Goal: Task Accomplishment & Management: Use online tool/utility

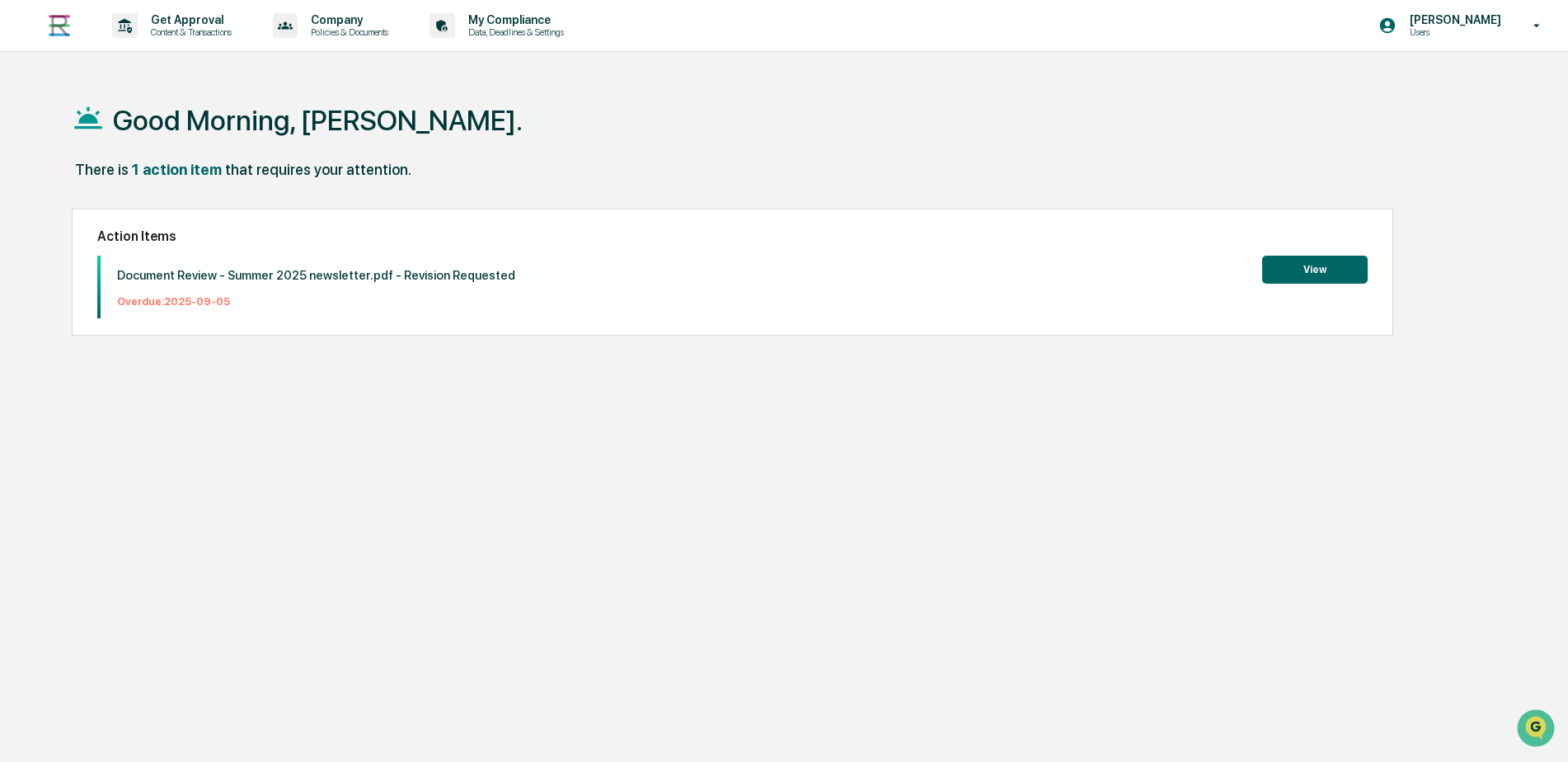
click at [1283, 265] on button "View" at bounding box center [1315, 269] width 106 height 28
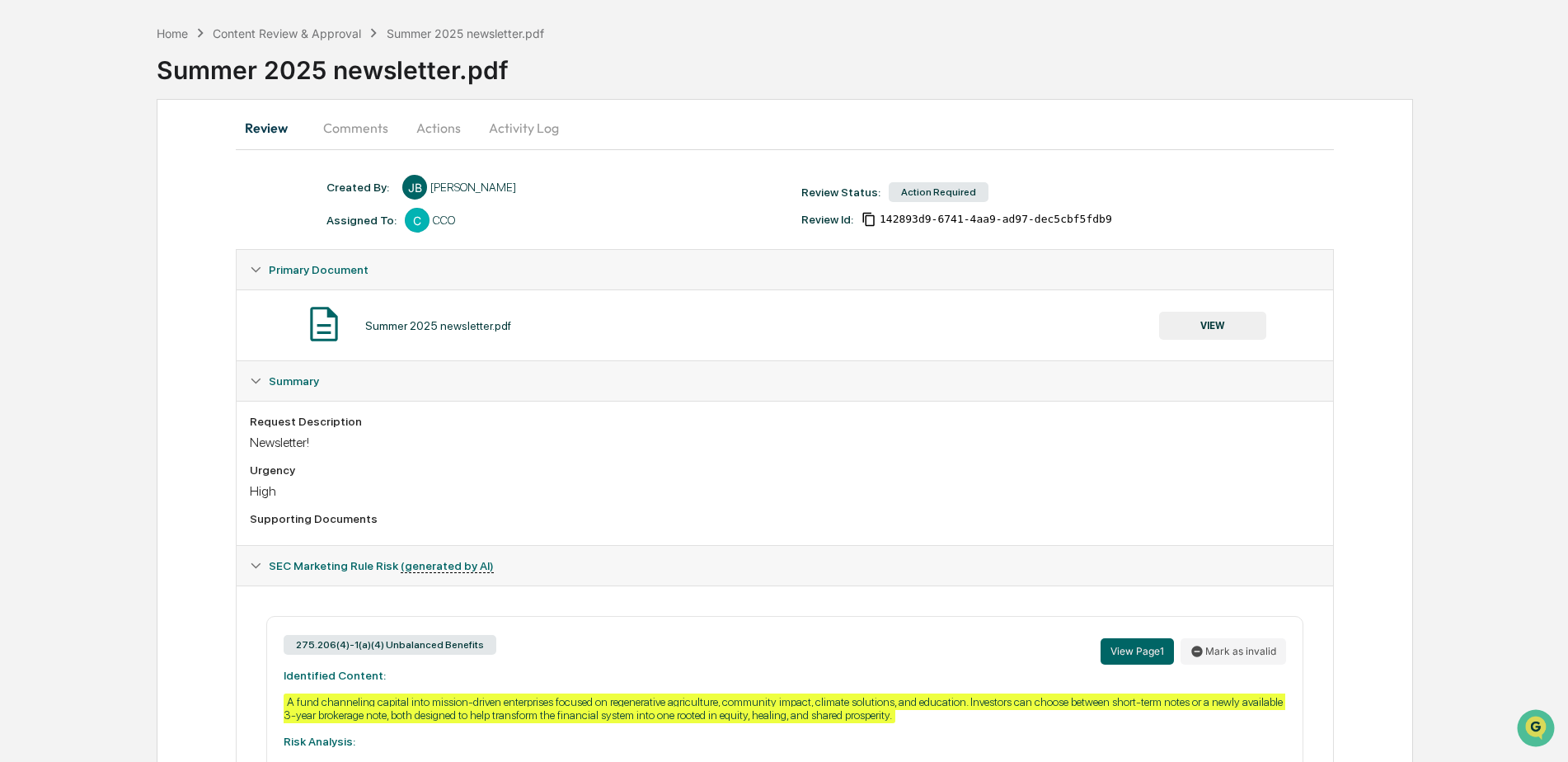
scroll to position [55, 0]
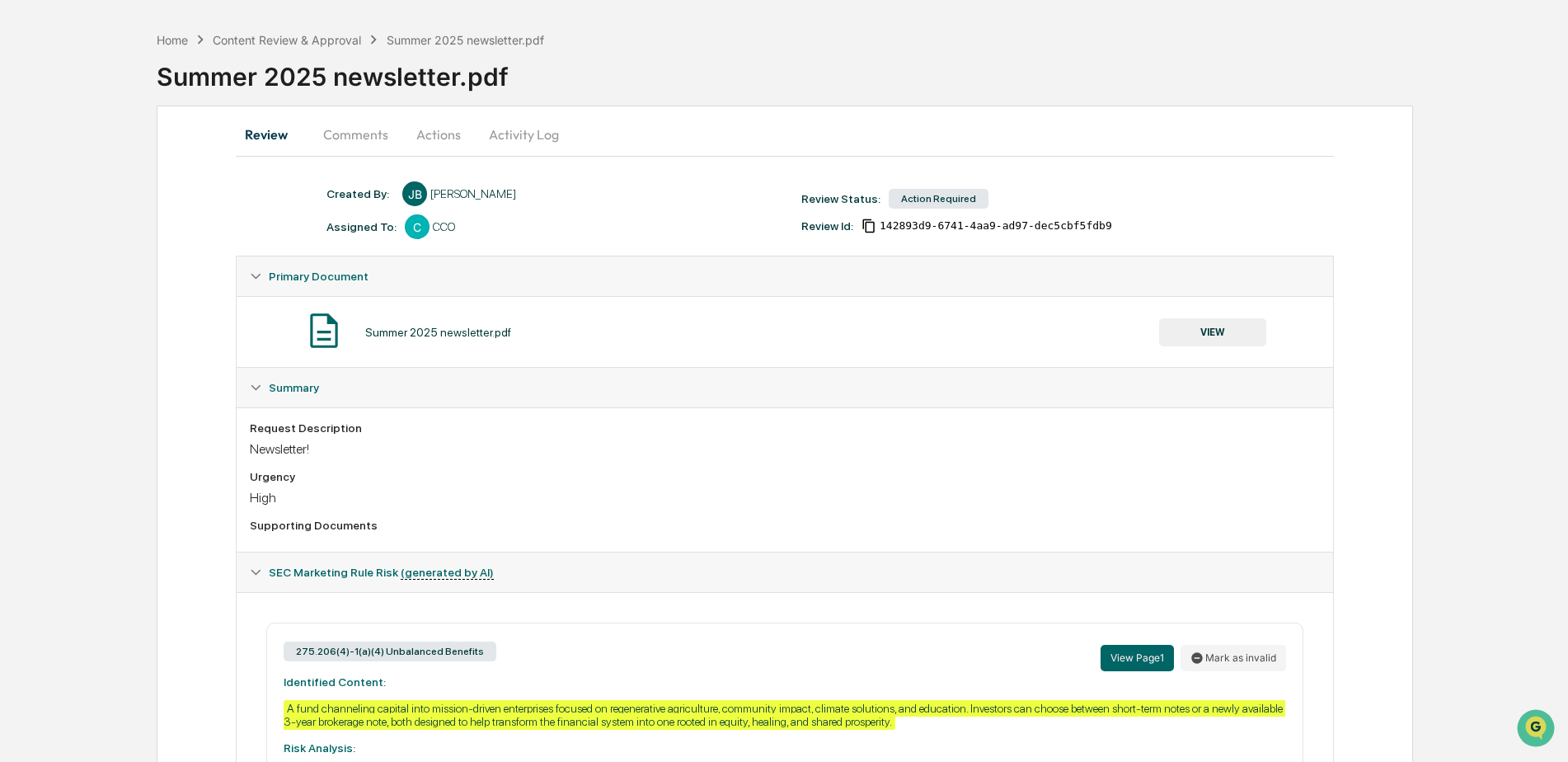
click at [357, 144] on button "Comments" at bounding box center [355, 134] width 91 height 39
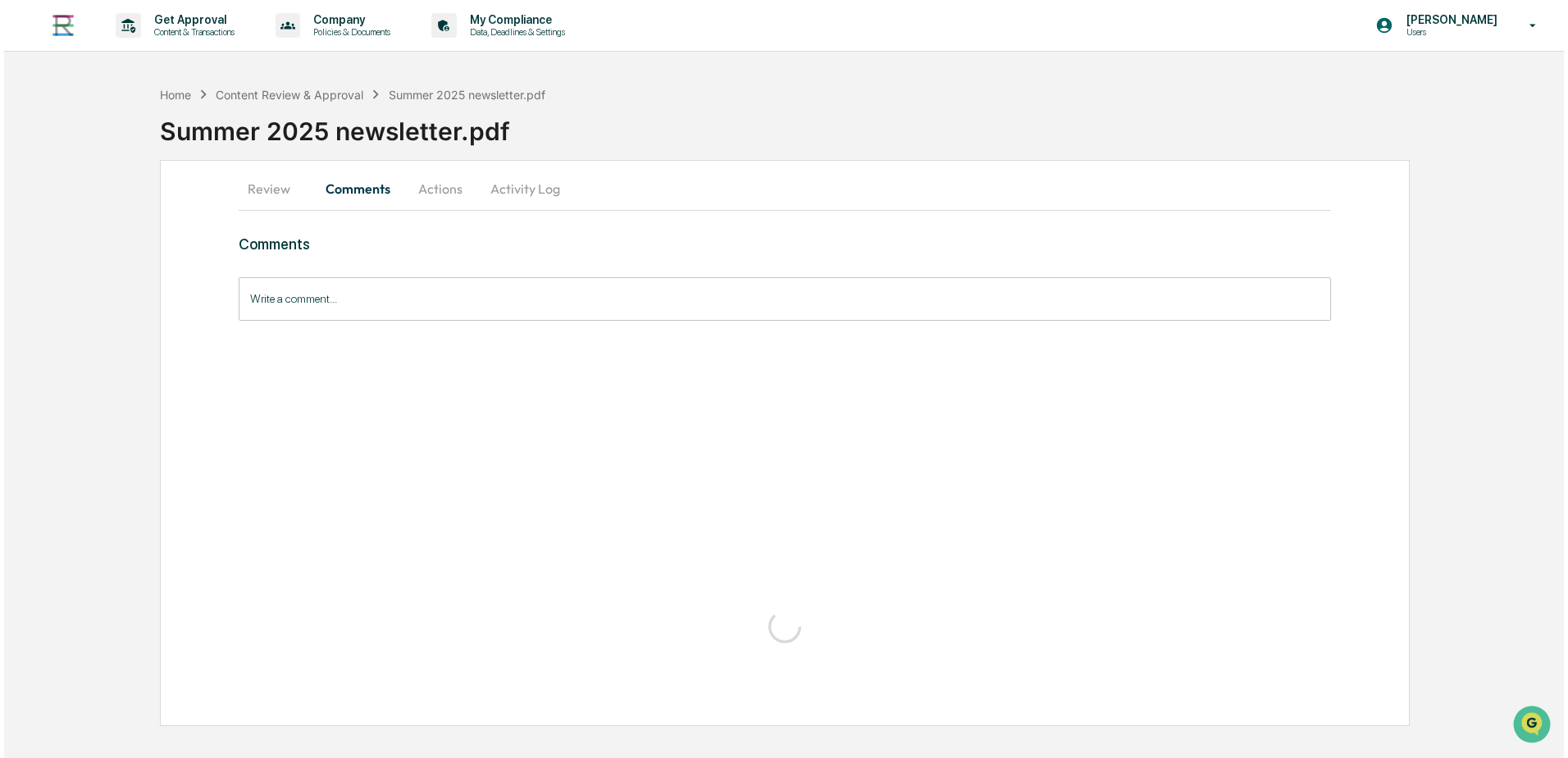
scroll to position [0, 0]
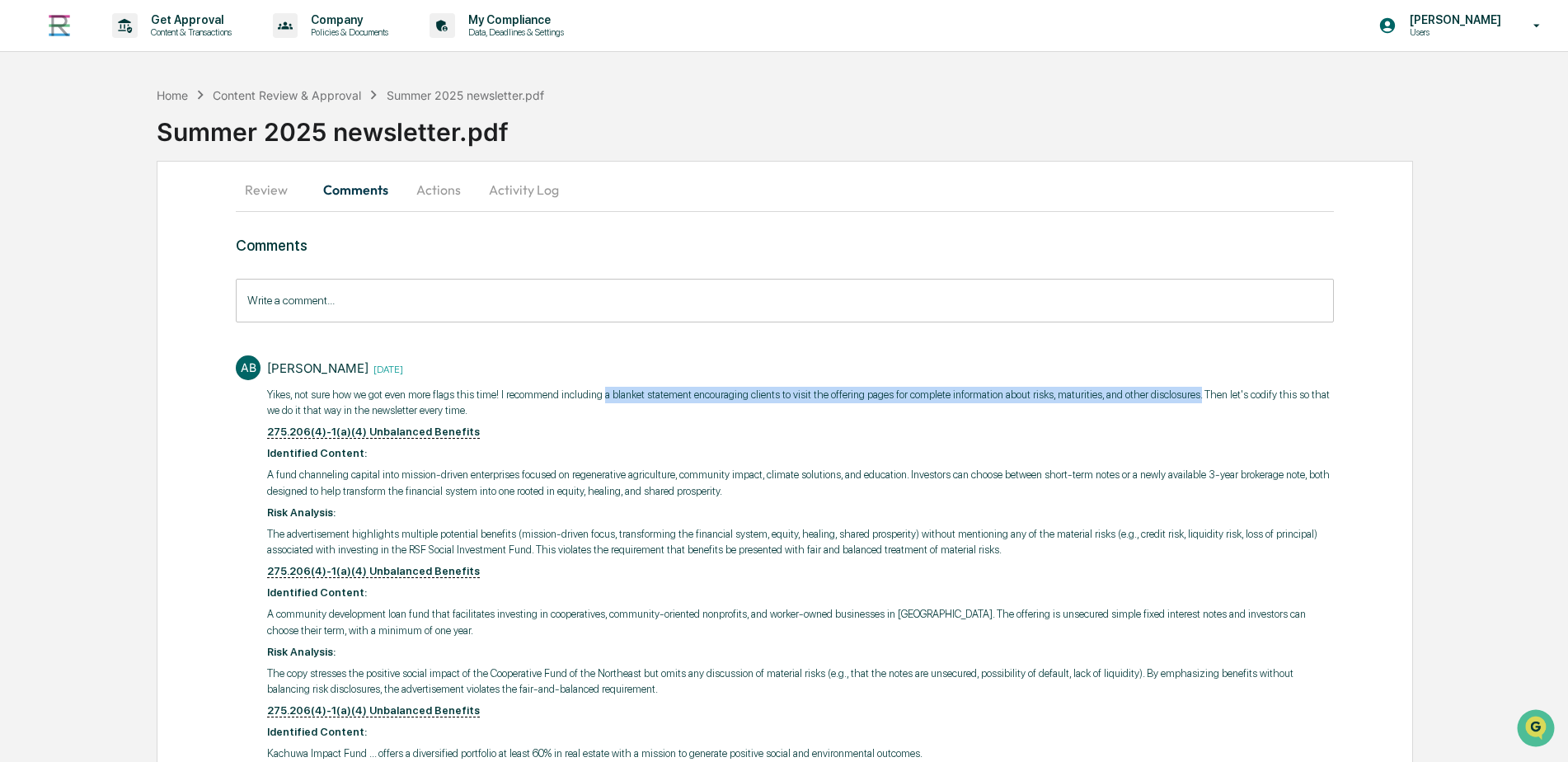
drag, startPoint x: 598, startPoint y: 393, endPoint x: 1186, endPoint y: 400, distance: 588.0
click at [1186, 400] on p "Yikes, not sure how we got even more flags this time! I recommend including a b…" at bounding box center [800, 403] width 1065 height 32
copy p "a blanket statement encouraging clients to visit the offering pages for complet…"
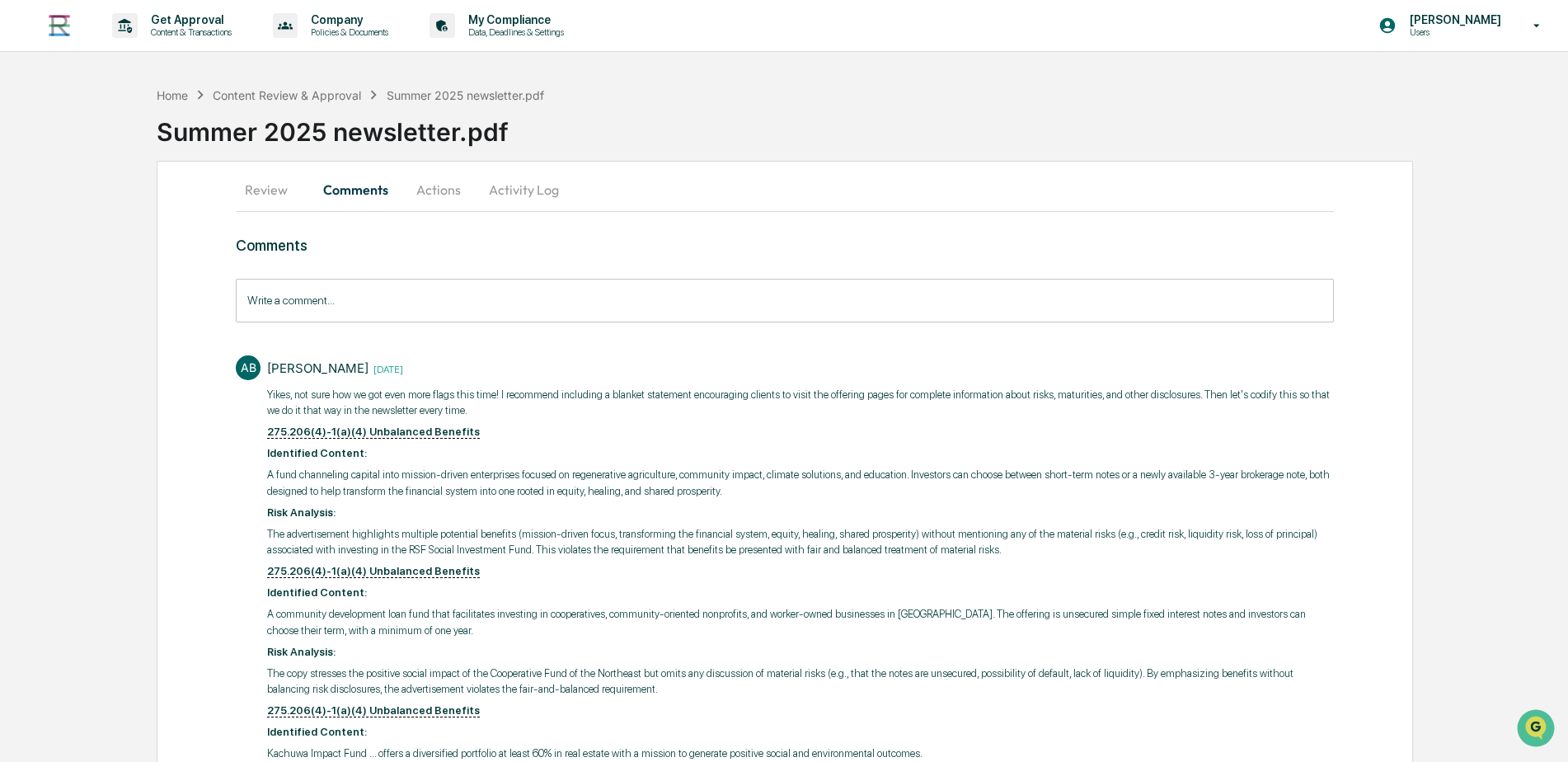
click at [1198, 434] on p "275.206(4)-1(a)(4) Unbalanced Benefits" at bounding box center [800, 432] width 1065 height 17
click at [410, 435] on u "275.206(4)-1(a)(4) Unbalanced Benefits" at bounding box center [373, 432] width 213 height 13
drag, startPoint x: 360, startPoint y: 431, endPoint x: 232, endPoint y: 425, distance: 128.1
click at [232, 425] on div "Review Comments Actions Activity Log Comments Write a comment... Write a commen…" at bounding box center [784, 664] width 1256 height 1005
copy u "275.206(4)-1(a)(4)"
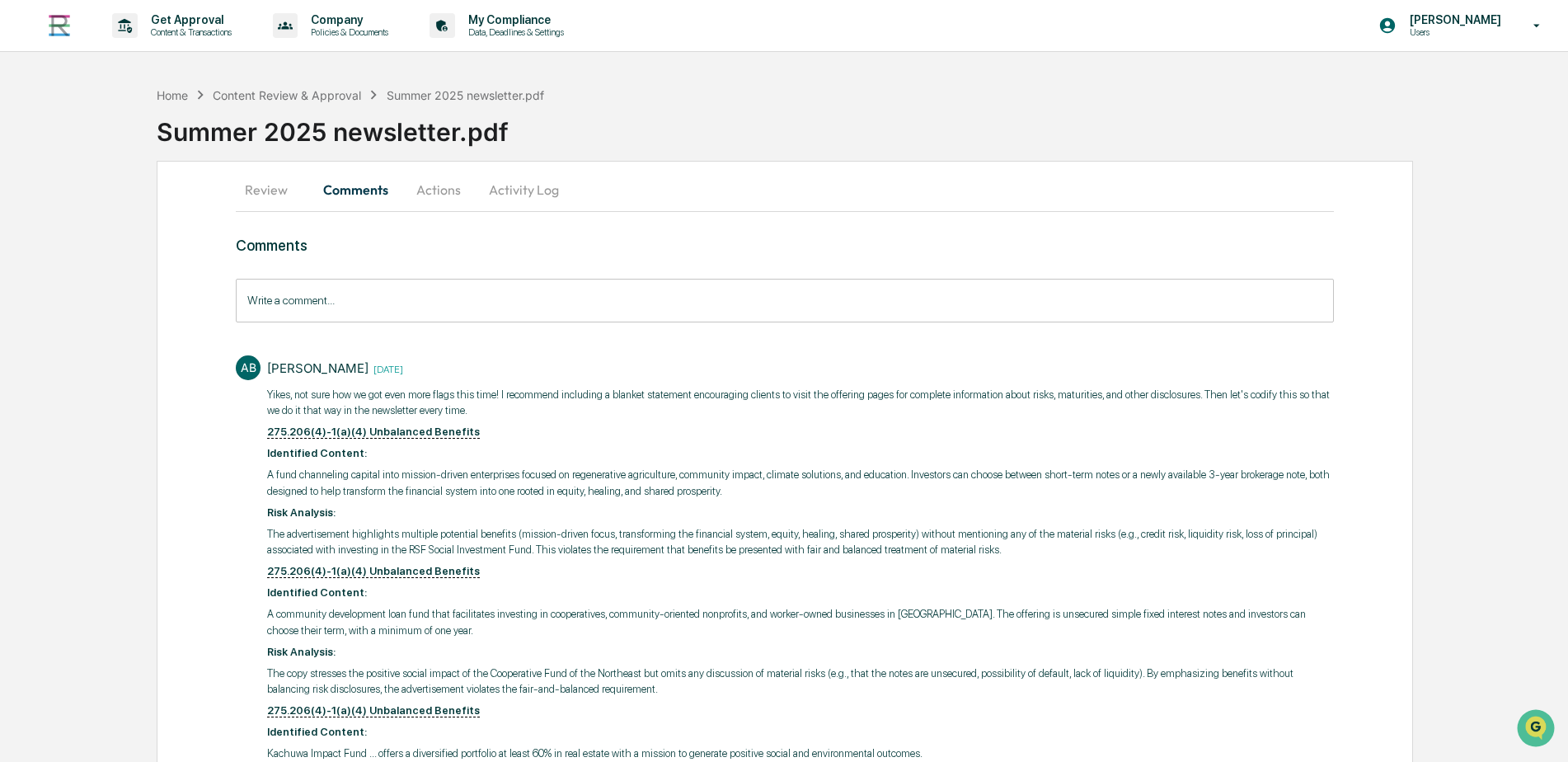
click at [591, 437] on p "275.206(4)-1(a)(4) Unbalanced Benefits" at bounding box center [800, 432] width 1065 height 17
click at [434, 186] on button "Actions" at bounding box center [439, 189] width 74 height 39
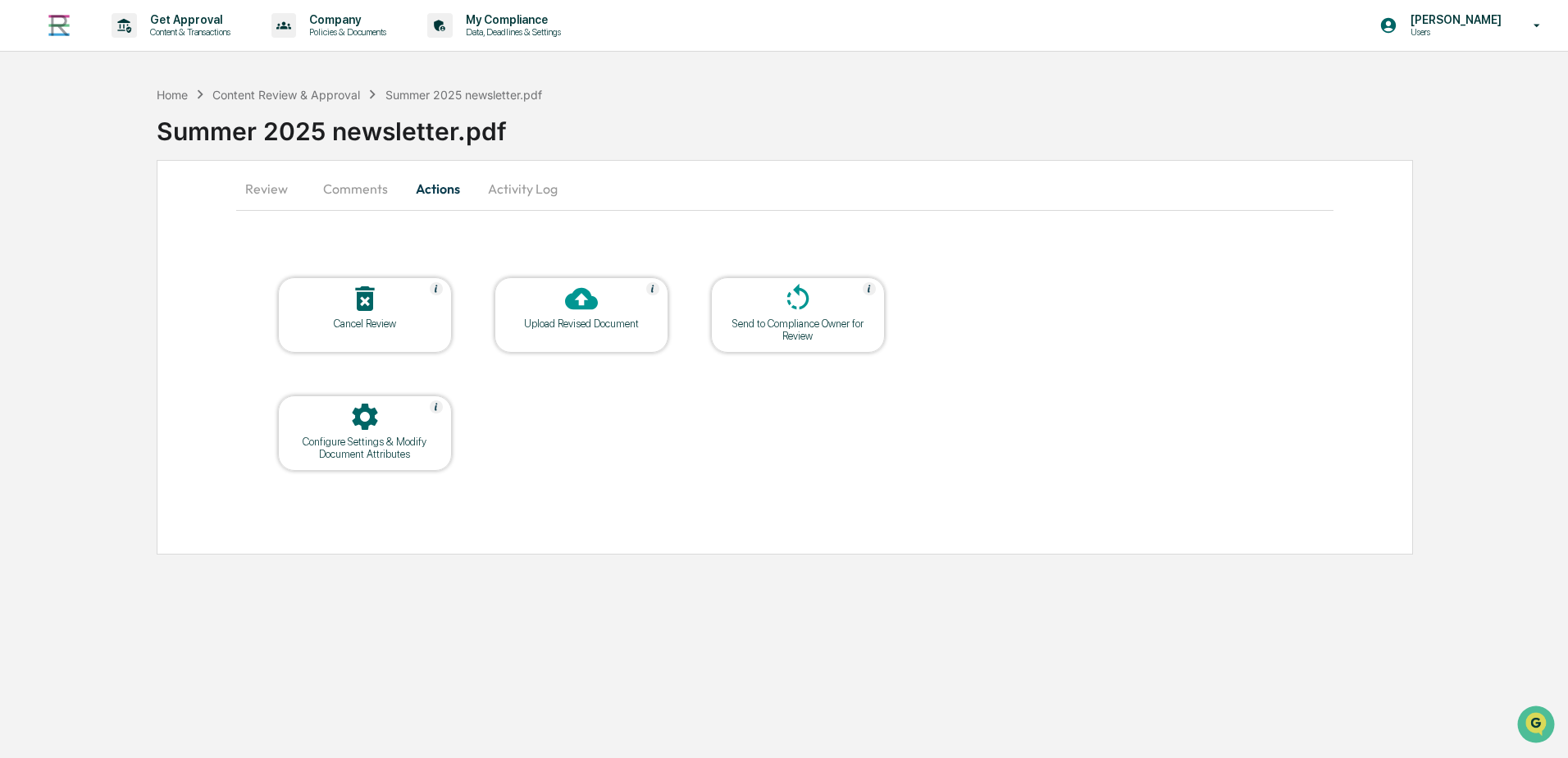
click at [578, 313] on icon at bounding box center [581, 298] width 33 height 33
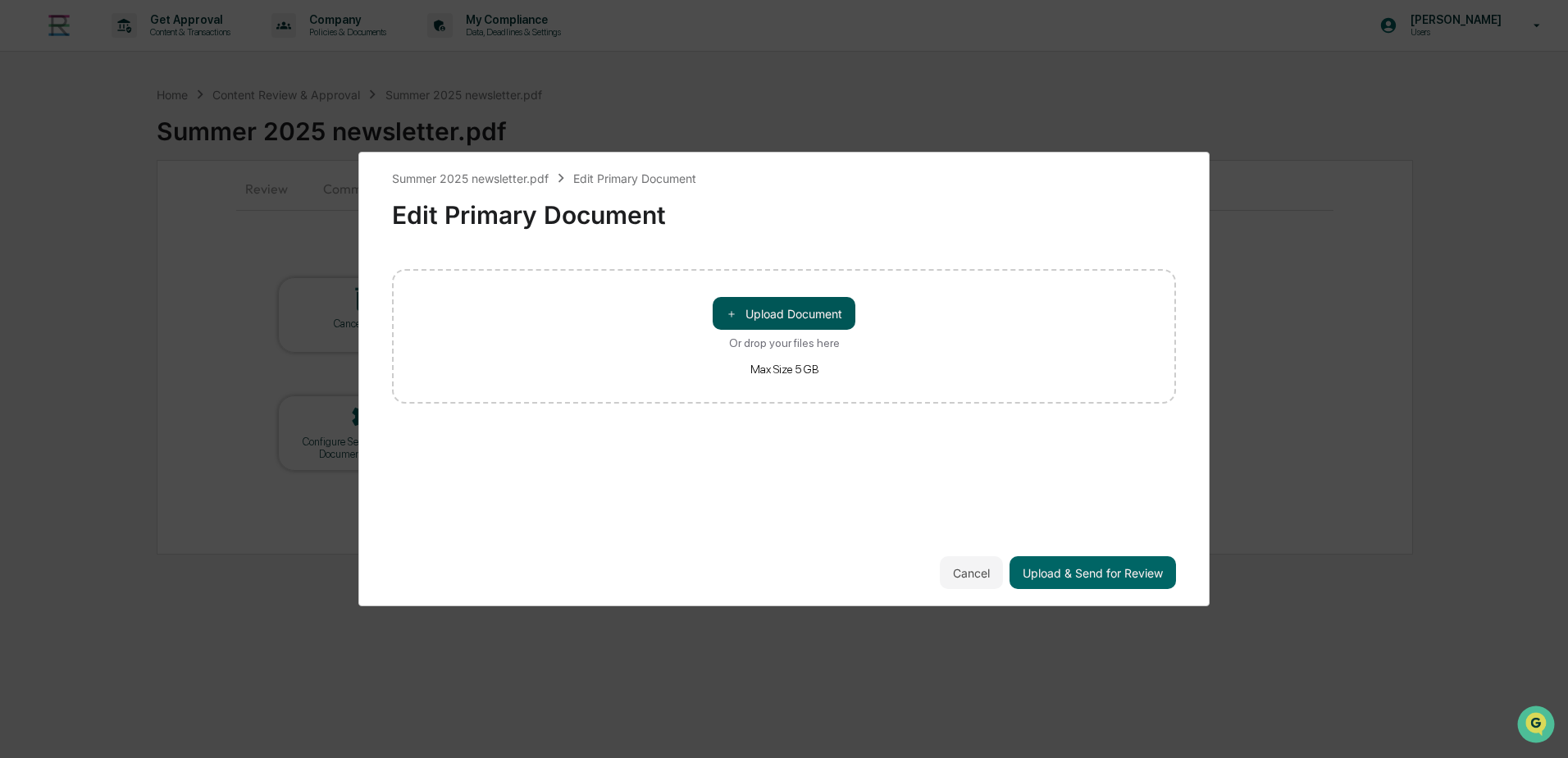
click at [763, 312] on button "＋ Upload Document" at bounding box center [784, 313] width 143 height 33
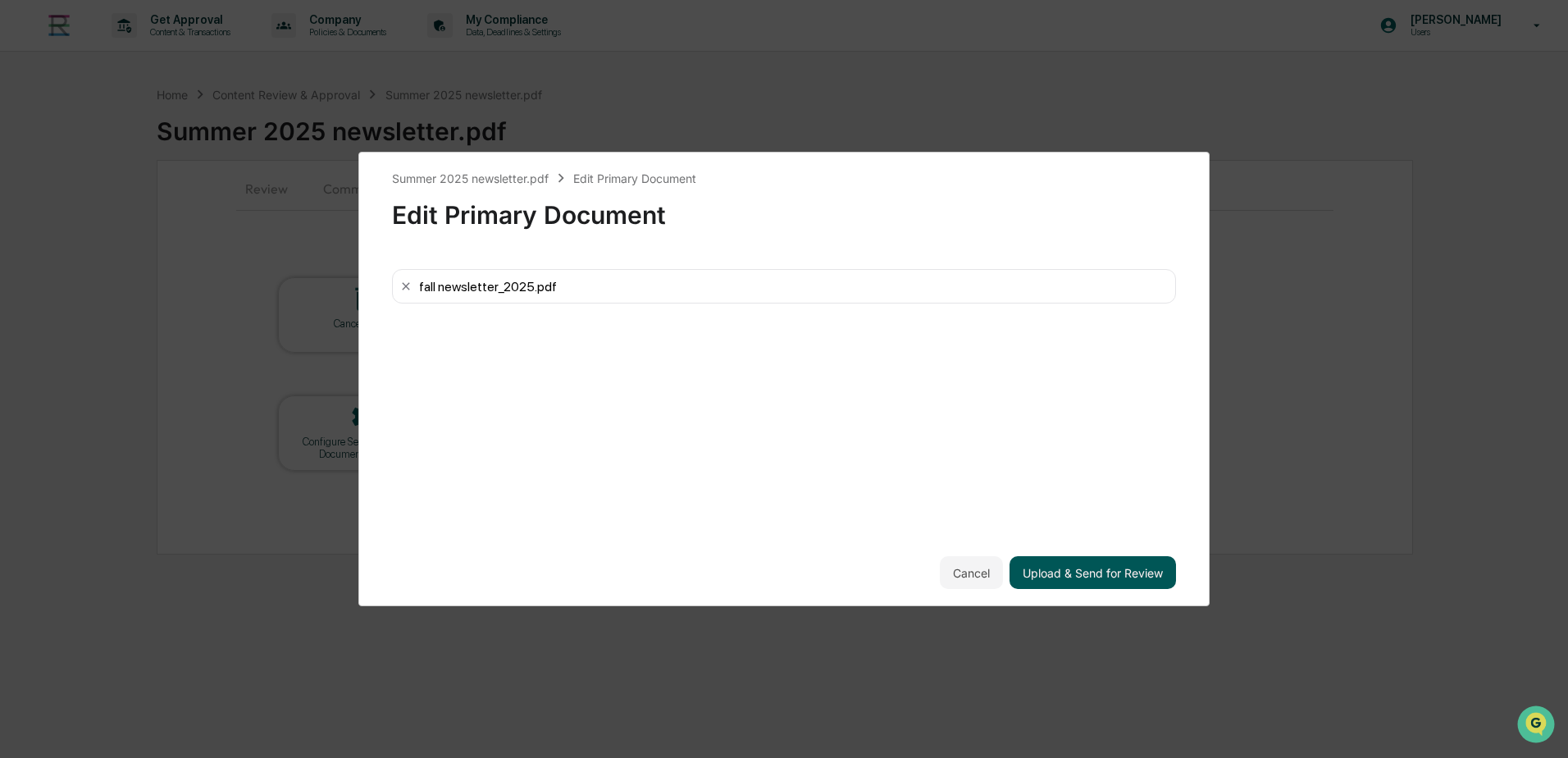
click at [1092, 573] on button "Upload & Send for Review" at bounding box center [1092, 572] width 166 height 33
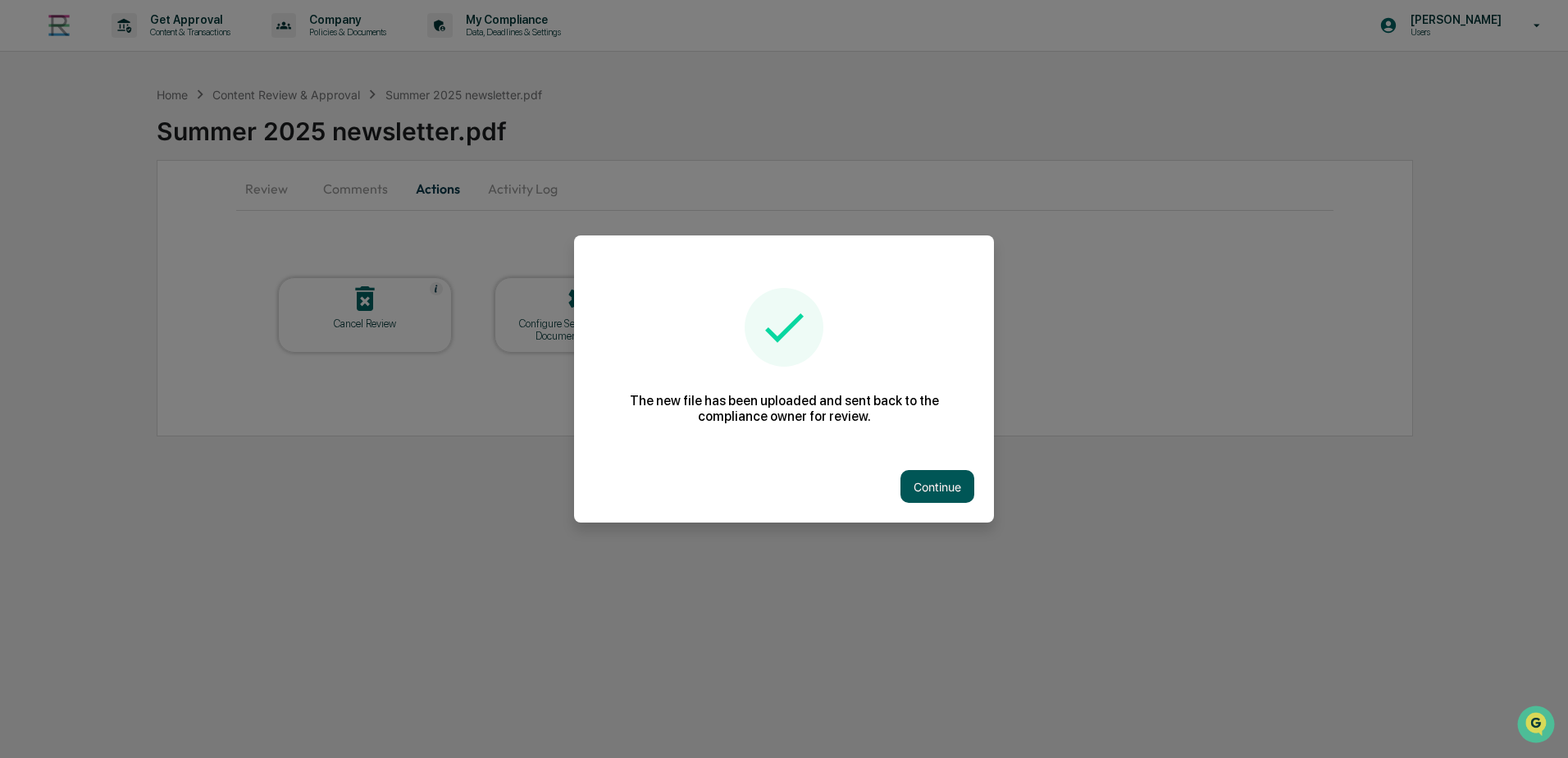
click at [939, 487] on button "Continue" at bounding box center [937, 486] width 73 height 33
